Goal: Information Seeking & Learning: Learn about a topic

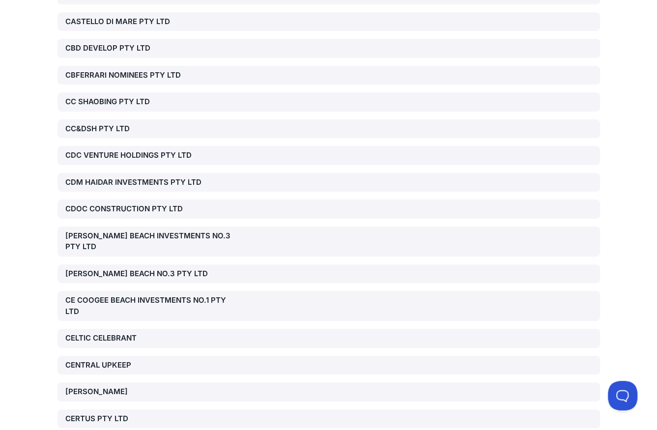
scroll to position [10730, 0]
click at [142, 97] on div "CC SHAOBING PTY LTD" at bounding box center [151, 102] width 173 height 11
drag, startPoint x: 472, startPoint y: 77, endPoint x: 623, endPoint y: 97, distance: 152.6
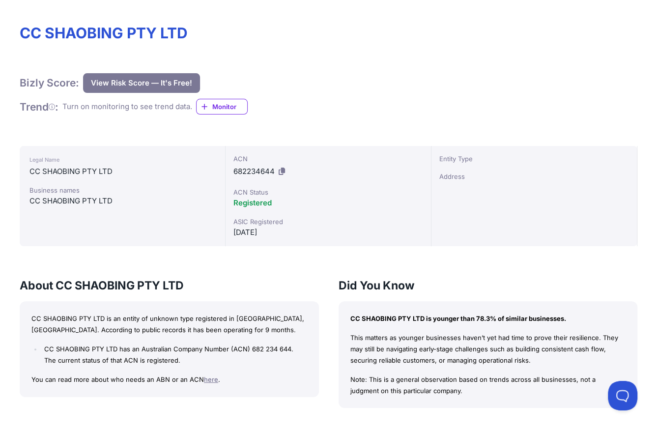
scroll to position [131, 0]
